Goal: Task Accomplishment & Management: Manage account settings

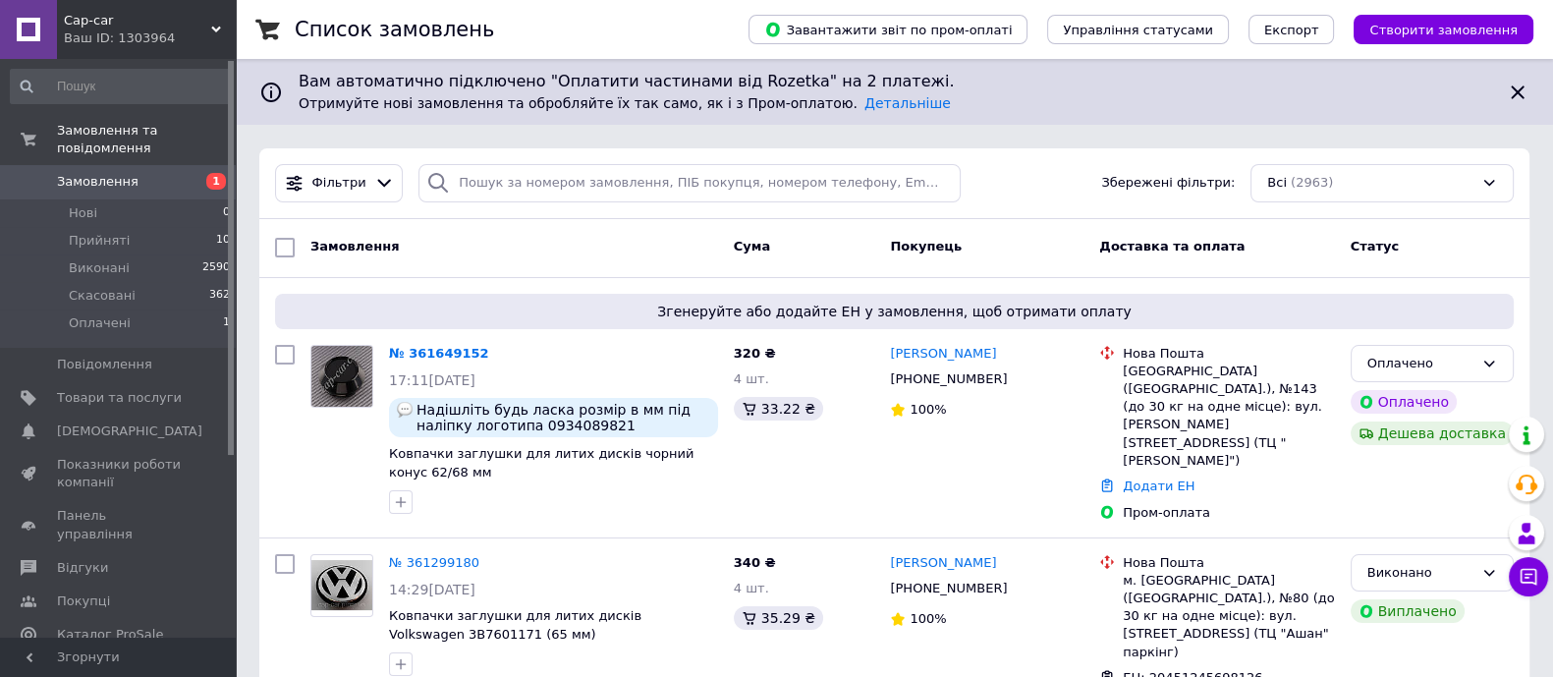
drag, startPoint x: 450, startPoint y: 351, endPoint x: 555, endPoint y: 391, distance: 112.6
click at [449, 352] on link "№ 361649152" at bounding box center [439, 353] width 100 height 15
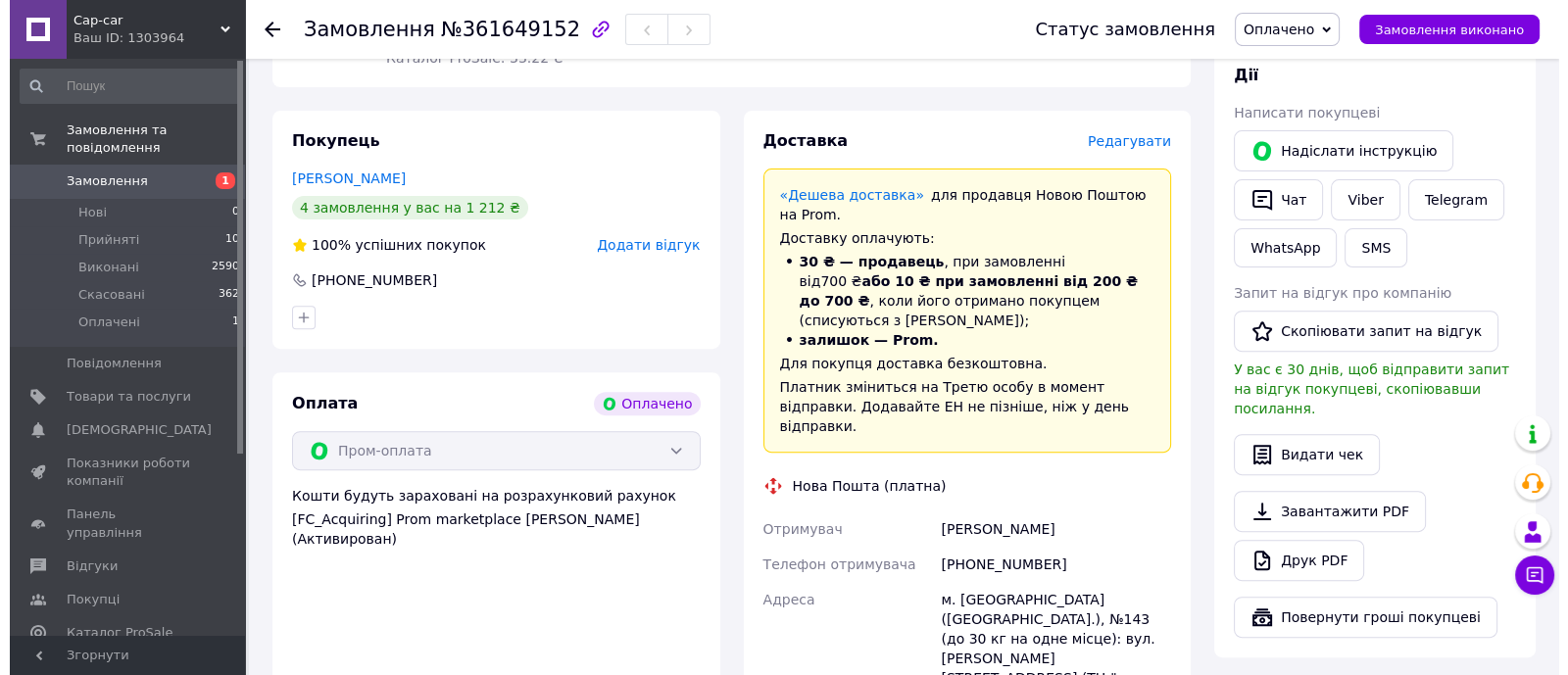
scroll to position [856, 0]
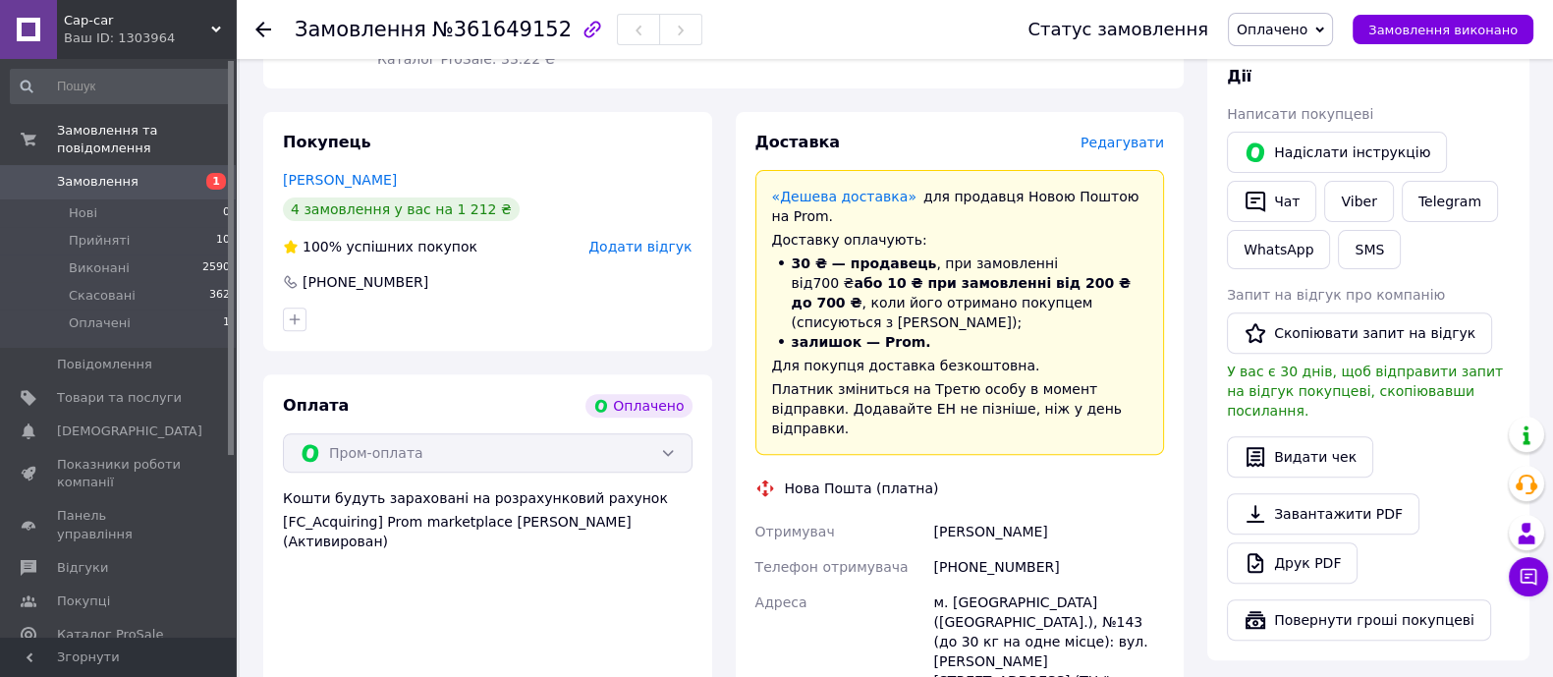
click at [1137, 143] on span "Редагувати" at bounding box center [1122, 143] width 83 height 16
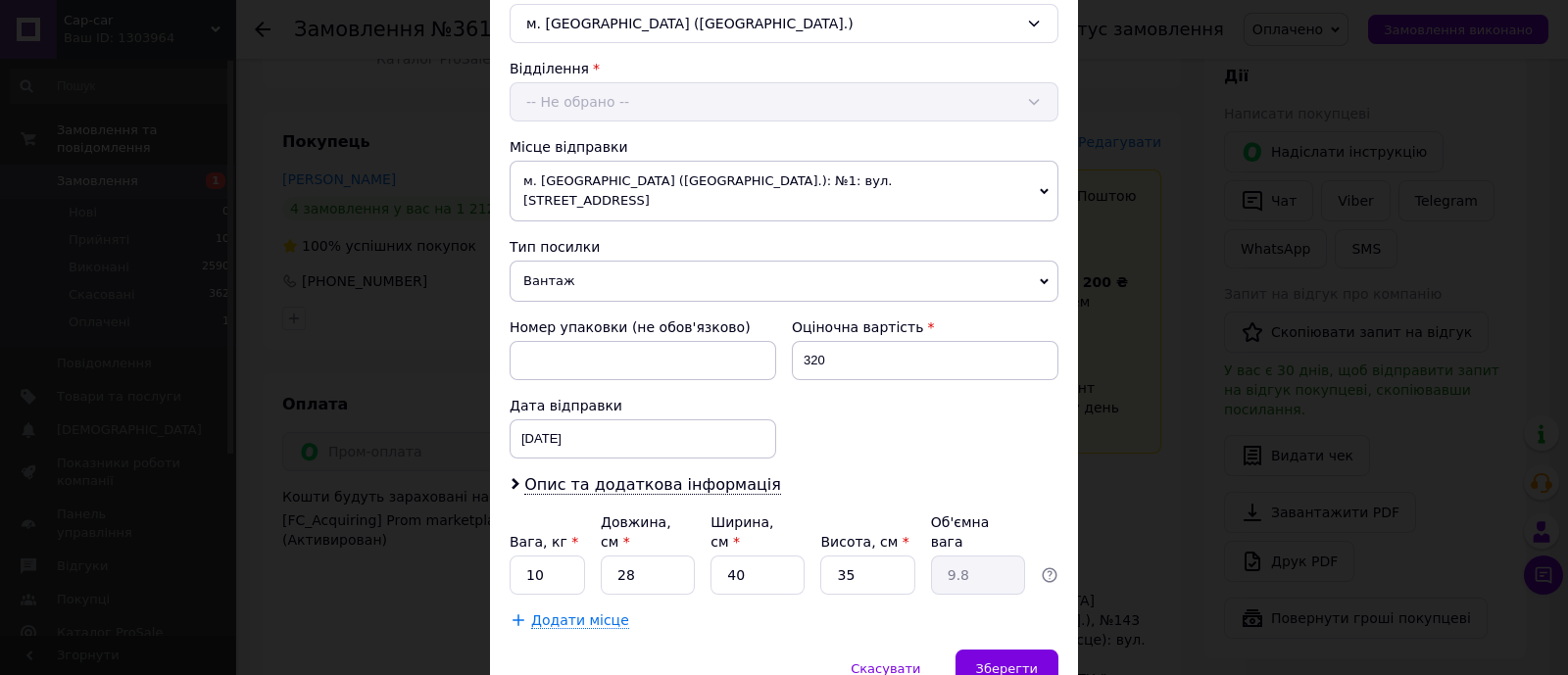
scroll to position [621, 0]
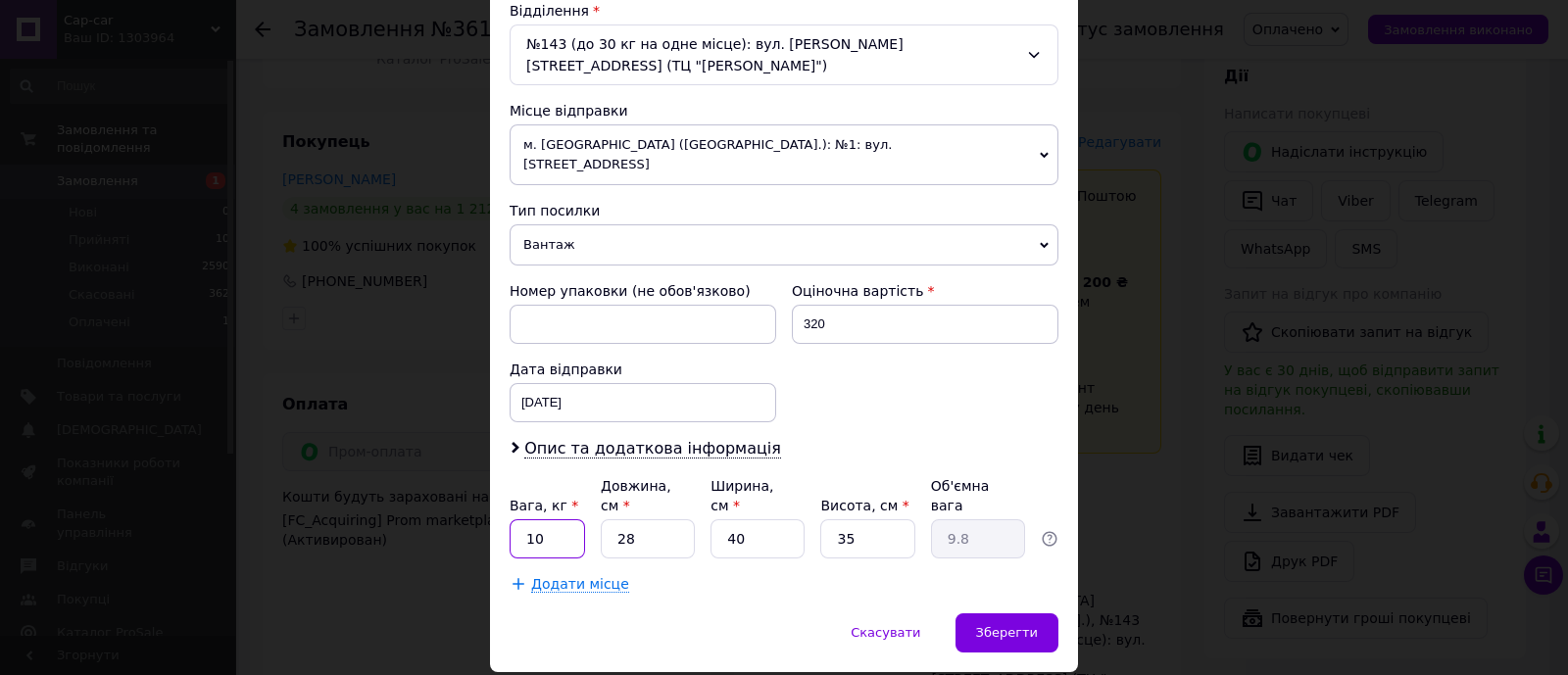
click at [549, 519] on input "10" at bounding box center [548, 538] width 76 height 39
type input "0.5"
click at [653, 519] on input "28" at bounding box center [647, 538] width 94 height 39
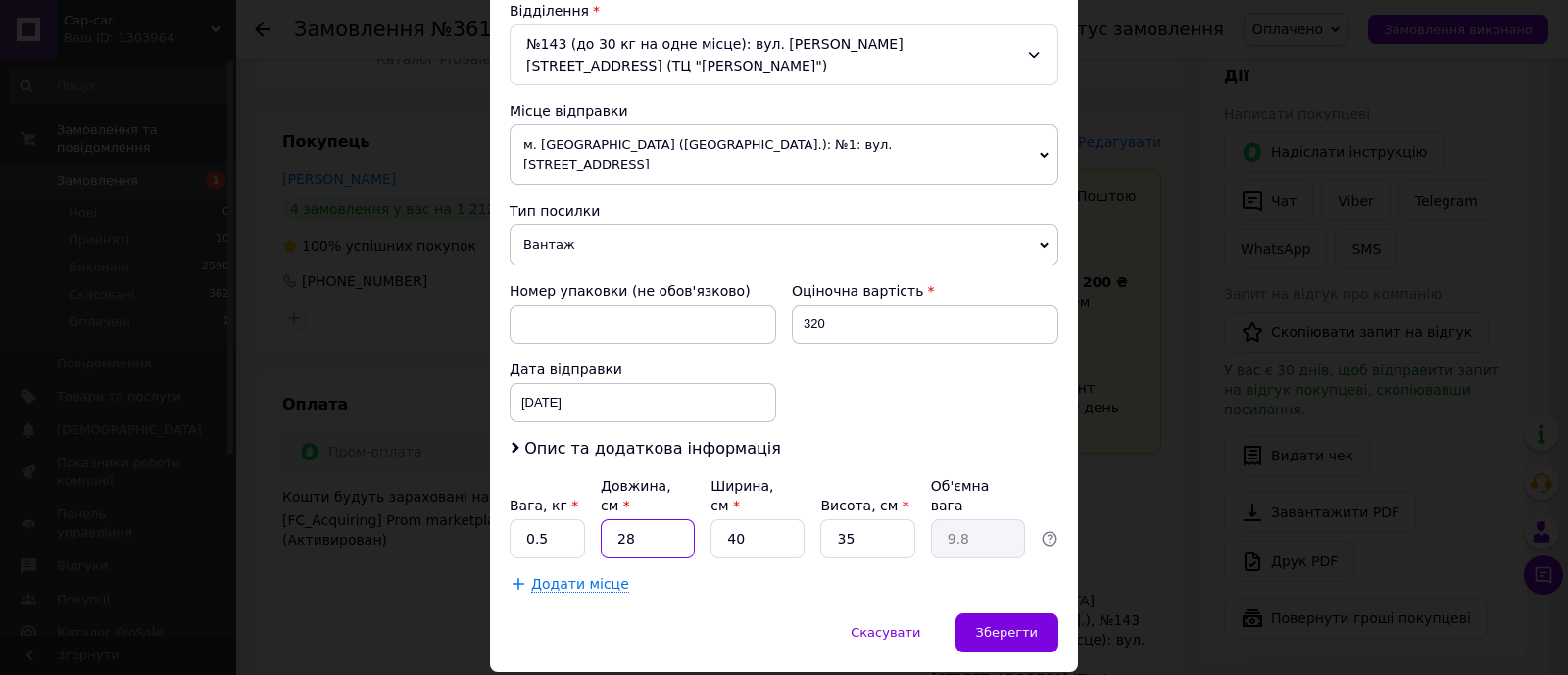
type input "8"
type input "2.8"
type input "8"
click at [752, 519] on input "40" at bounding box center [757, 538] width 94 height 39
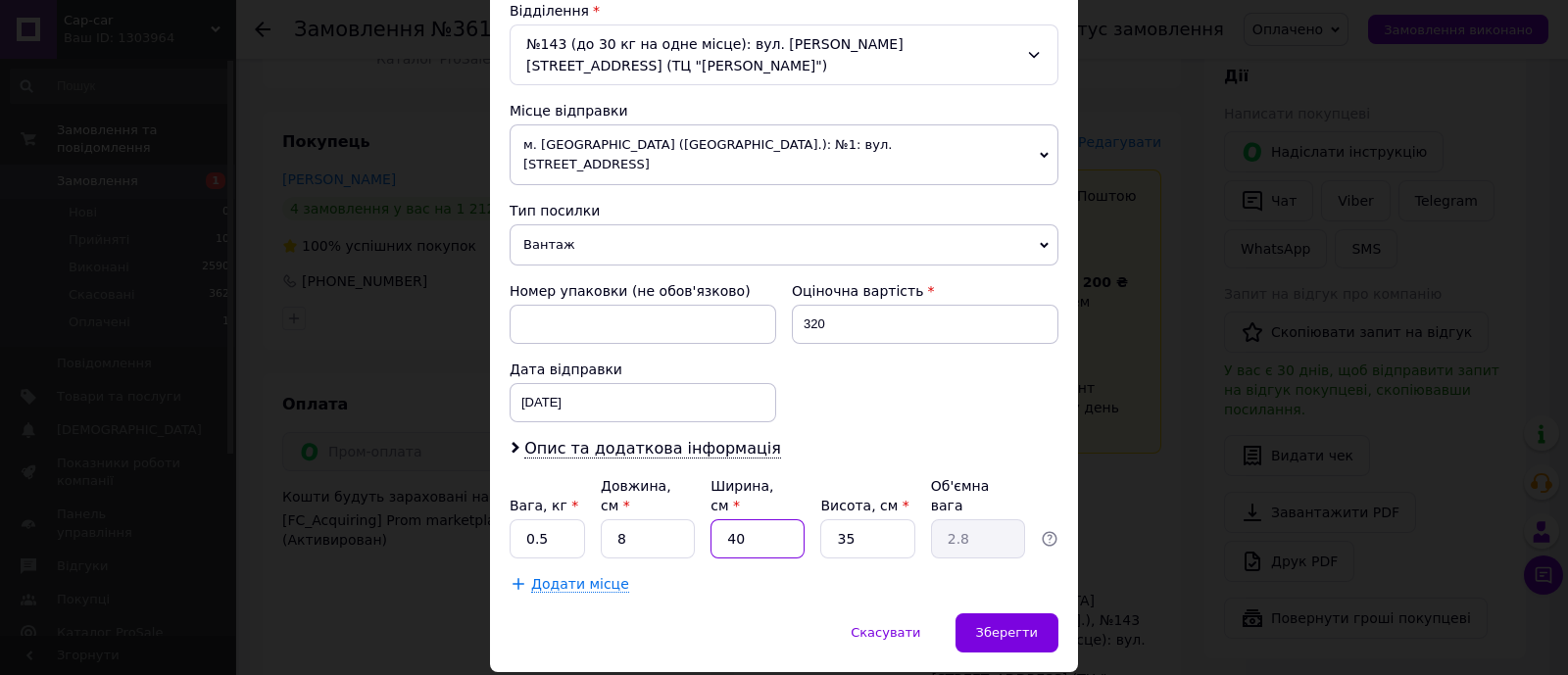
type input "8"
type input "0.56"
type input "8"
click at [863, 519] on input "35" at bounding box center [867, 538] width 94 height 39
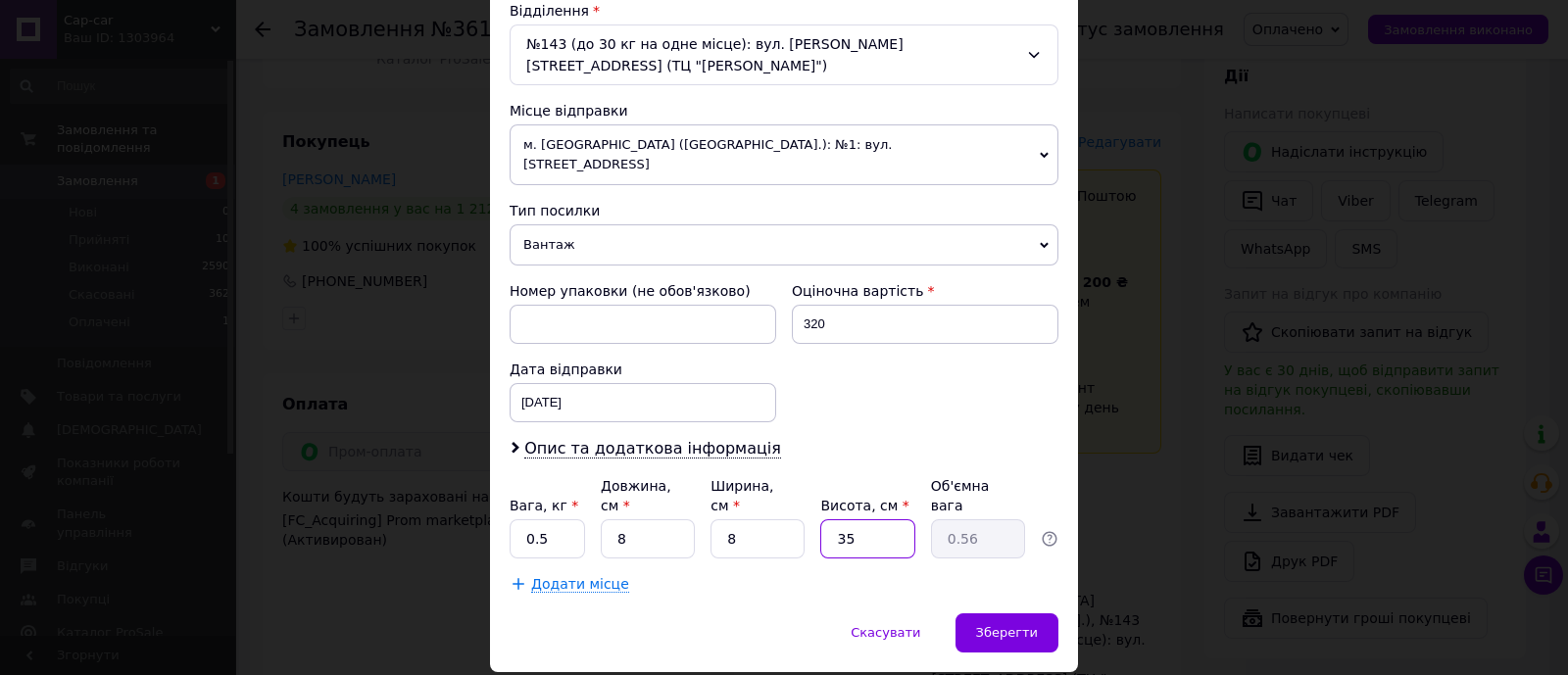
type input "5"
type input "0.1"
type input "5"
click at [798, 534] on div "Спосіб доставки Нова Пошта (платна) Платник Отримувач Відправник Прізвище отрим…" at bounding box center [783, 60] width 588 height 1106
click at [1005, 625] on span "Зберегти" at bounding box center [1006, 632] width 62 height 15
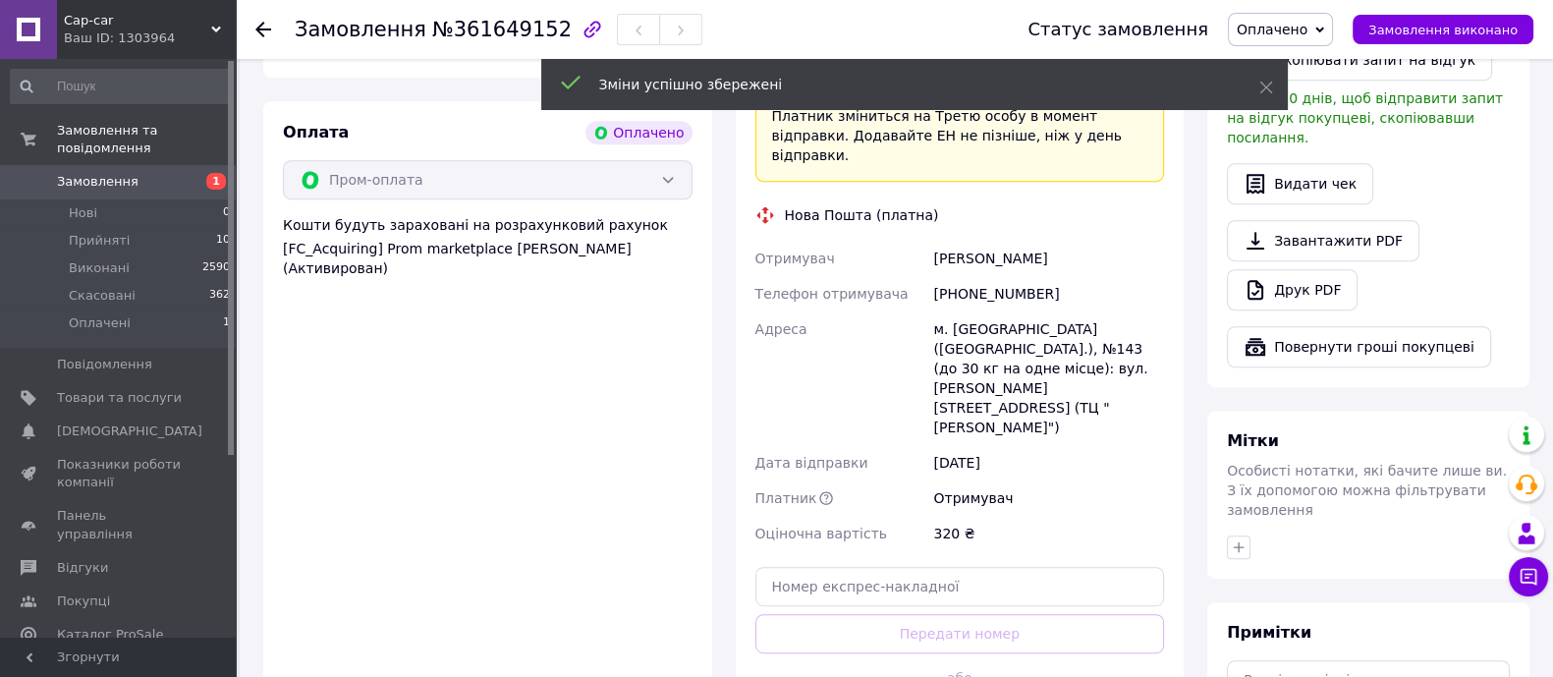
scroll to position [1228, 0]
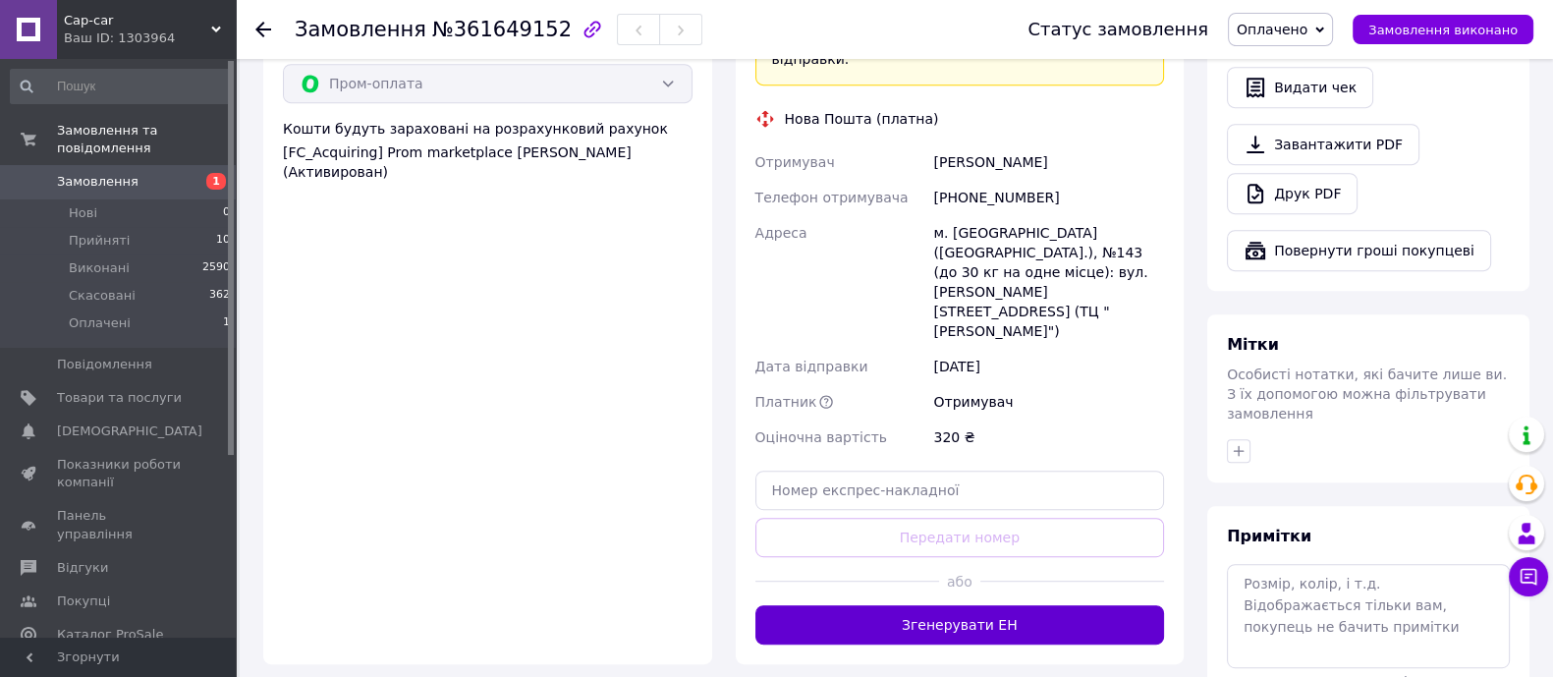
click at [958, 605] on button "Згенерувати ЕН" at bounding box center [960, 624] width 410 height 39
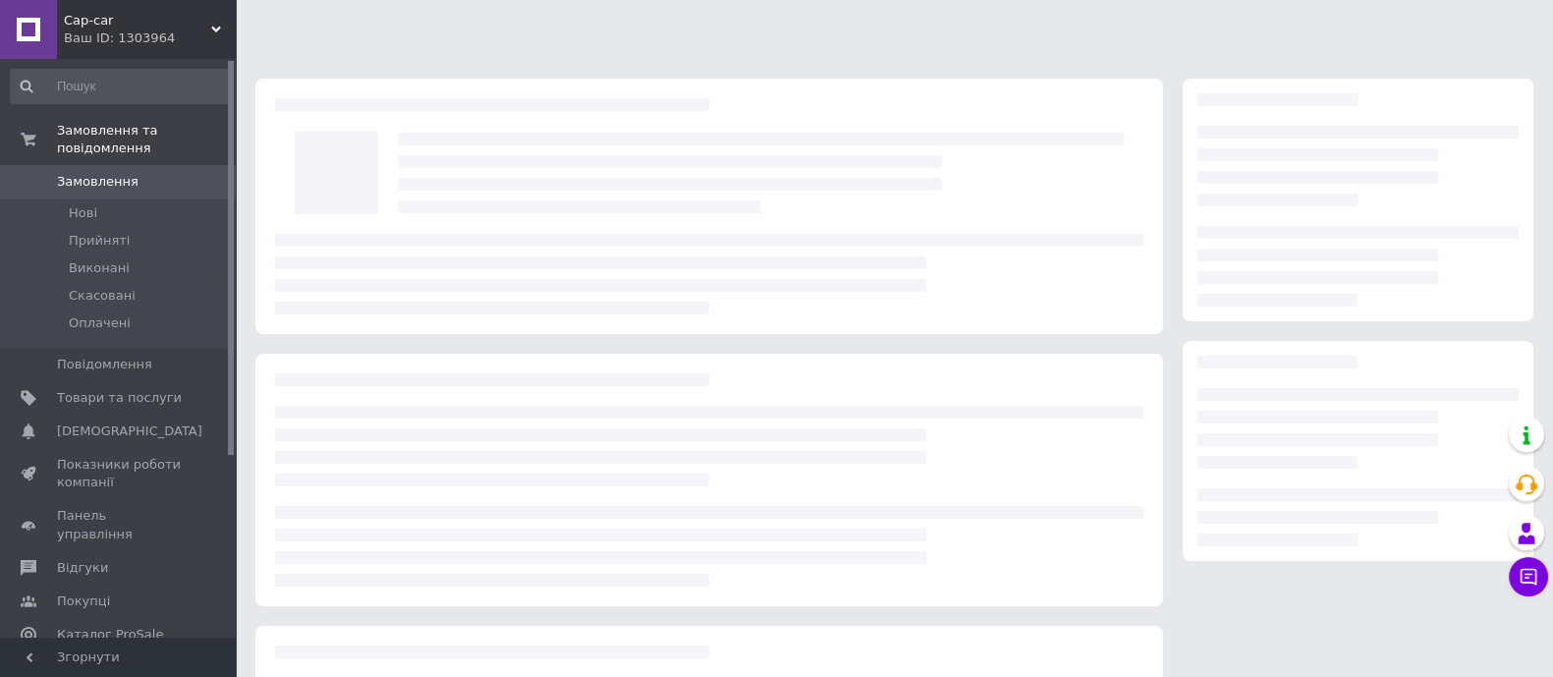
scroll to position [220, 0]
